Goal: Task Accomplishment & Management: Use online tool/utility

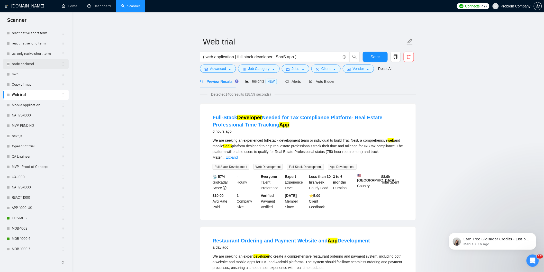
scroll to position [86, 0]
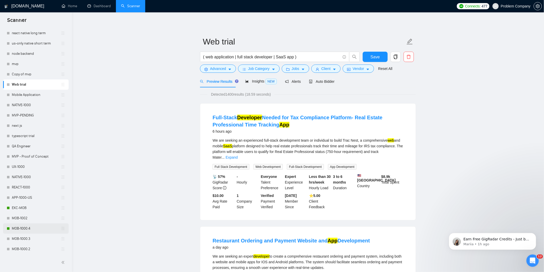
click at [30, 230] on link "MOB-1000.4" at bounding box center [36, 228] width 49 height 10
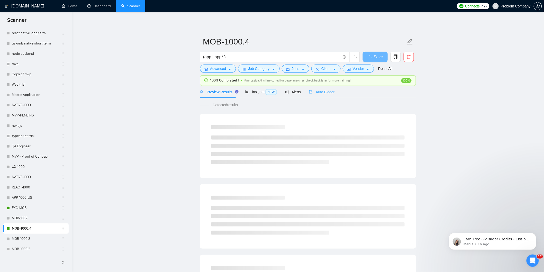
click at [324, 95] on div "Auto Bidder" at bounding box center [321, 92] width 25 height 12
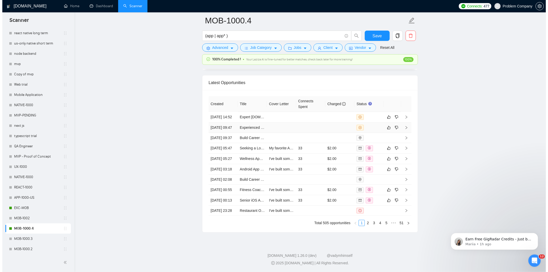
scroll to position [1275, 0]
click at [223, 153] on td "[DATE] 05:47" at bounding box center [220, 148] width 29 height 11
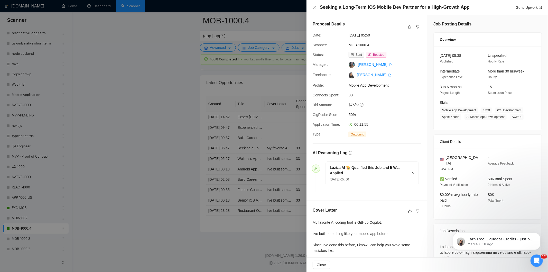
scroll to position [142, 0]
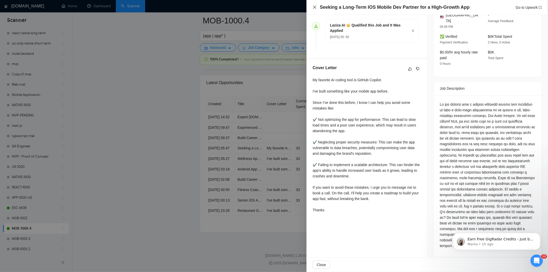
click at [316, 5] on icon "close" at bounding box center [315, 7] width 4 height 4
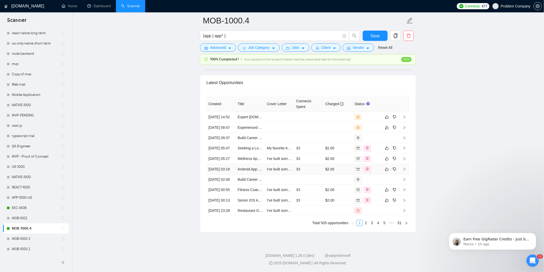
click at [232, 175] on td "[DATE] 03:18" at bounding box center [220, 169] width 29 height 11
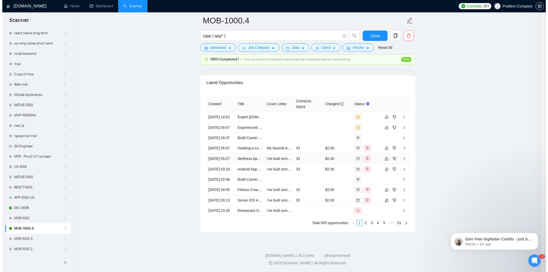
scroll to position [78, 0]
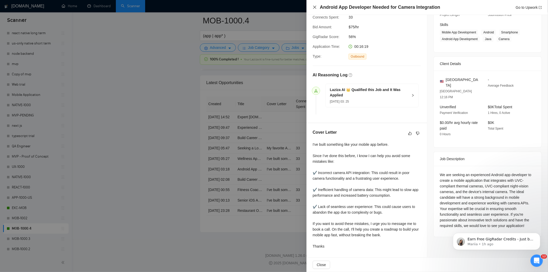
click at [313, 8] on icon "close" at bounding box center [315, 7] width 4 height 4
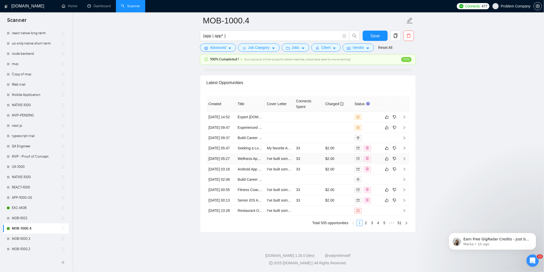
click at [228, 164] on td "[DATE] 05:27" at bounding box center [220, 158] width 29 height 11
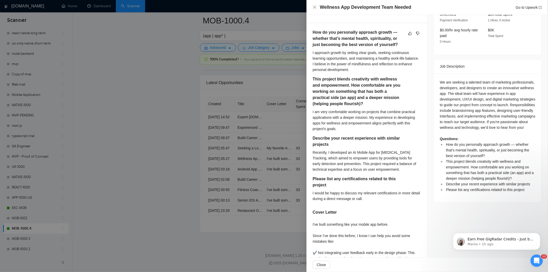
scroll to position [172, 0]
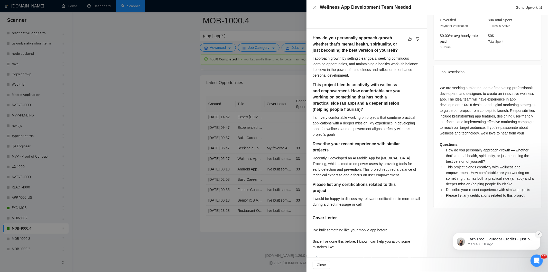
click at [538, 235] on icon "Dismiss notification" at bounding box center [539, 234] width 3 height 3
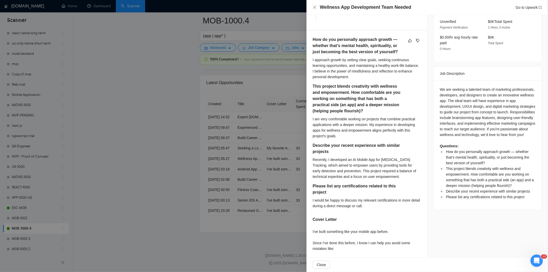
scroll to position [258, 0]
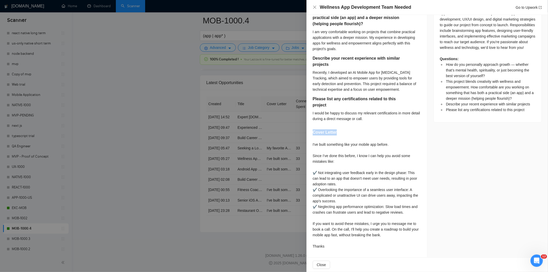
drag, startPoint x: 314, startPoint y: 132, endPoint x: 340, endPoint y: 137, distance: 26.4
click at [340, 137] on div "Cover Letter" at bounding box center [367, 133] width 108 height 8
click at [344, 130] on div "Cover Letter" at bounding box center [367, 133] width 108 height 8
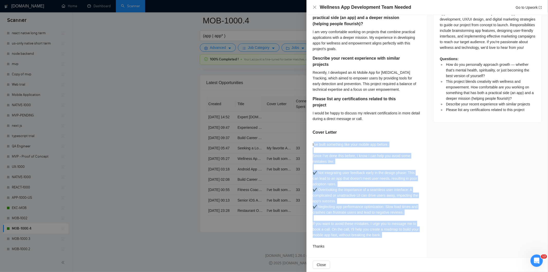
drag, startPoint x: 314, startPoint y: 143, endPoint x: 399, endPoint y: 239, distance: 128.9
click at [399, 239] on div "I've built something like your mobile app before. Since I’ve done this before, …" at bounding box center [367, 195] width 108 height 107
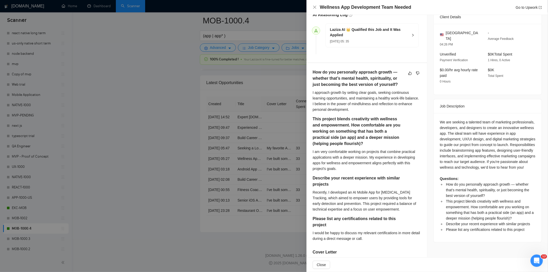
scroll to position [86, 0]
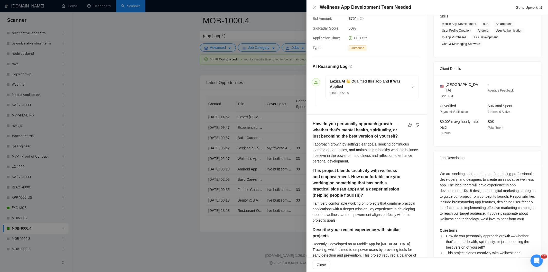
click at [395, 181] on h5 "This project blends creativity with wellness and empowerment. How comfortable a…" at bounding box center [359, 183] width 92 height 31
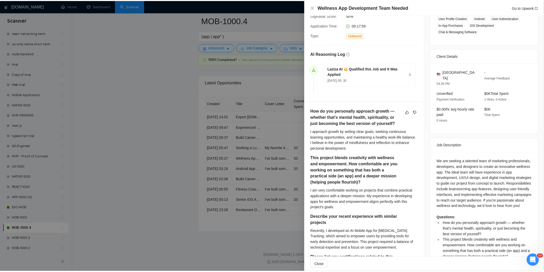
scroll to position [143, 0]
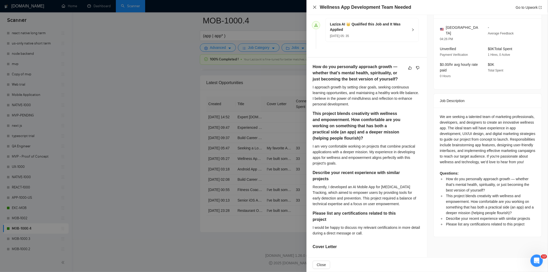
click at [315, 6] on icon "close" at bounding box center [315, 7] width 4 height 4
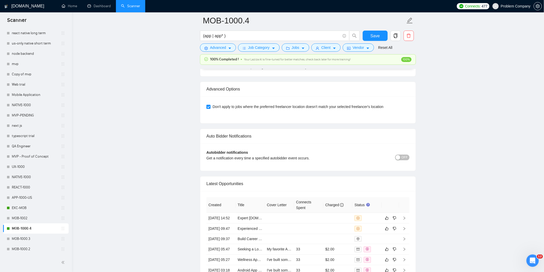
scroll to position [1161, 0]
